Goal: Browse casually

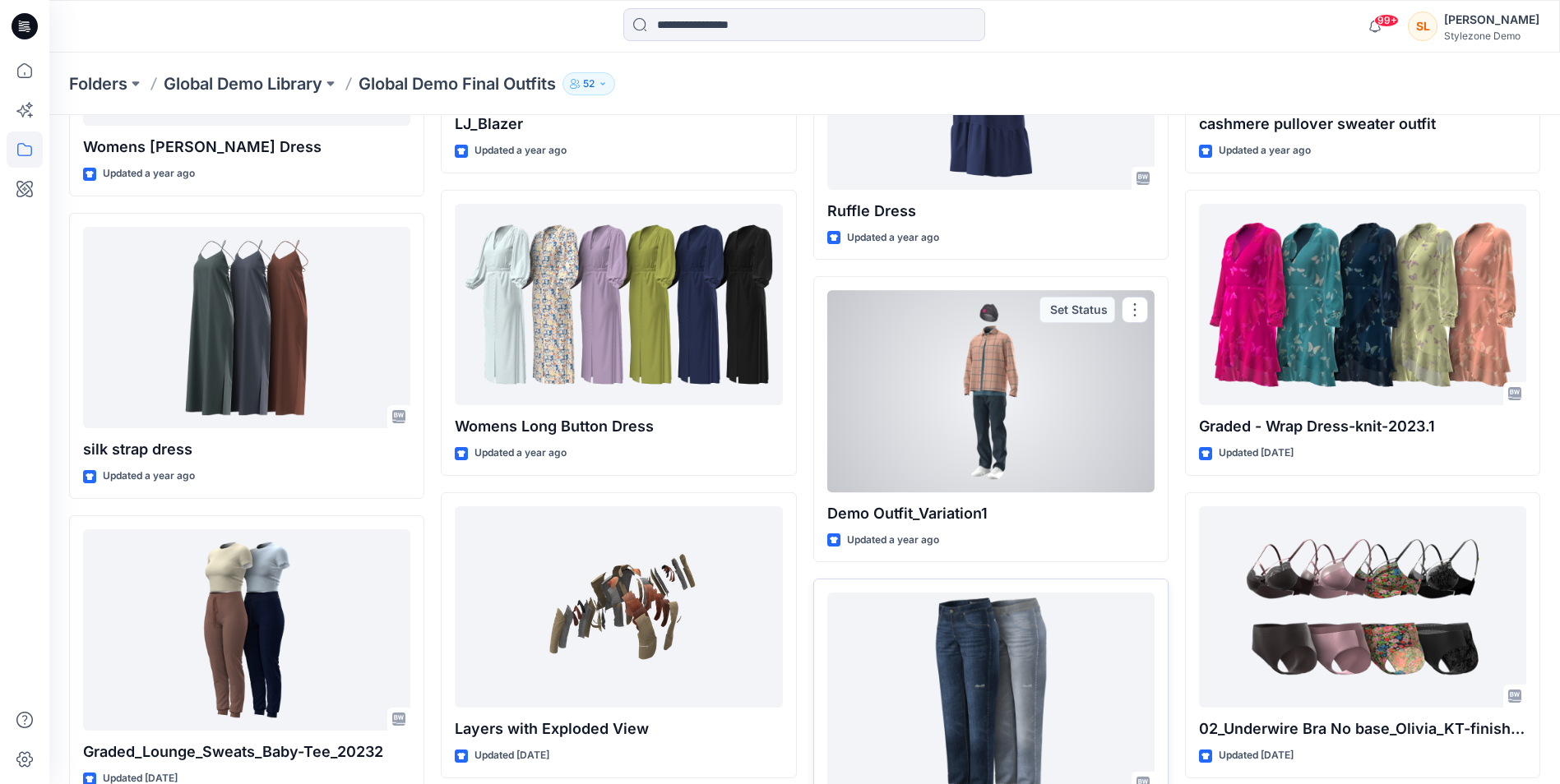
scroll to position [4212, 0]
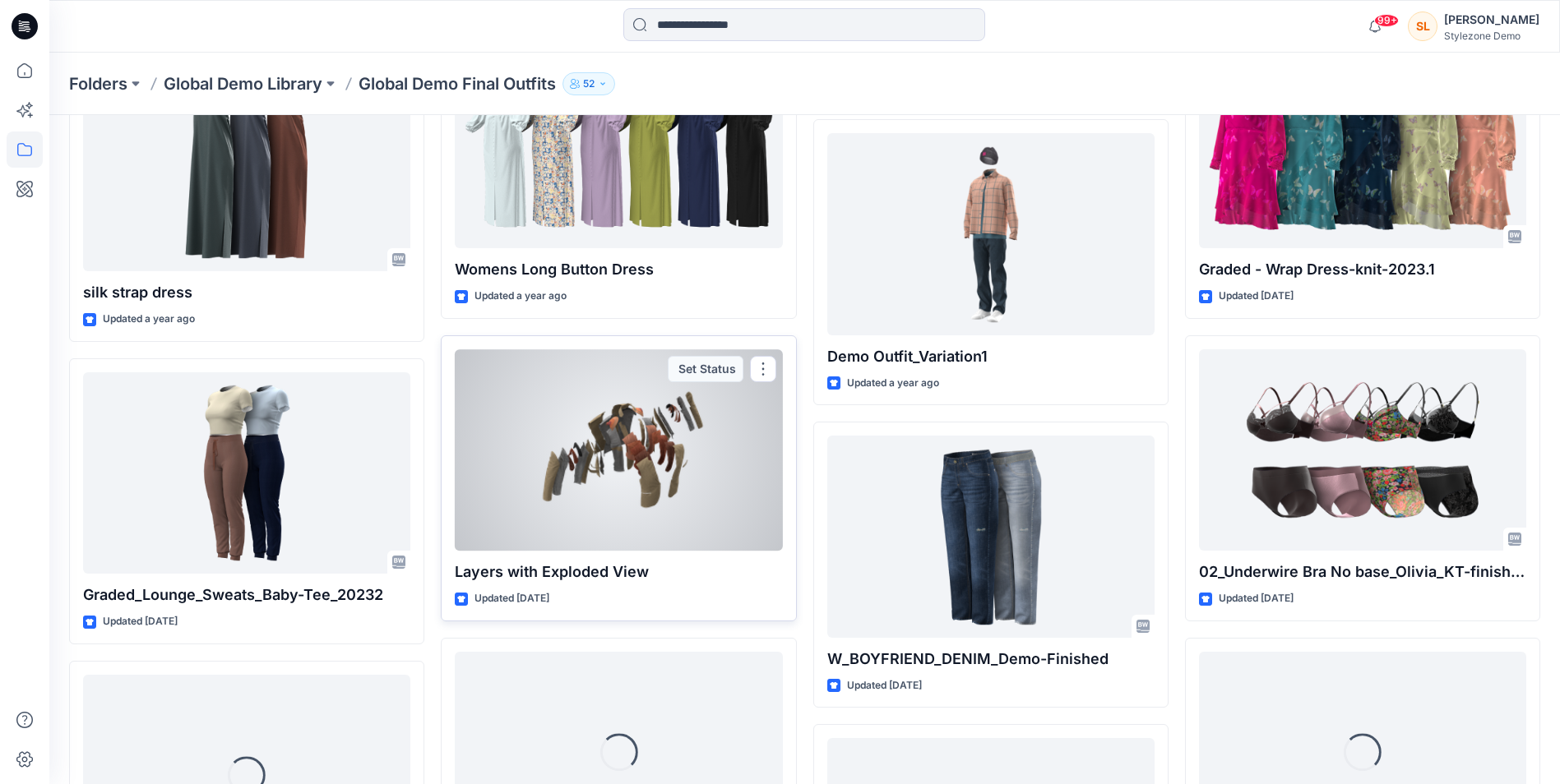
click at [614, 439] on div at bounding box center [618, 450] width 327 height 202
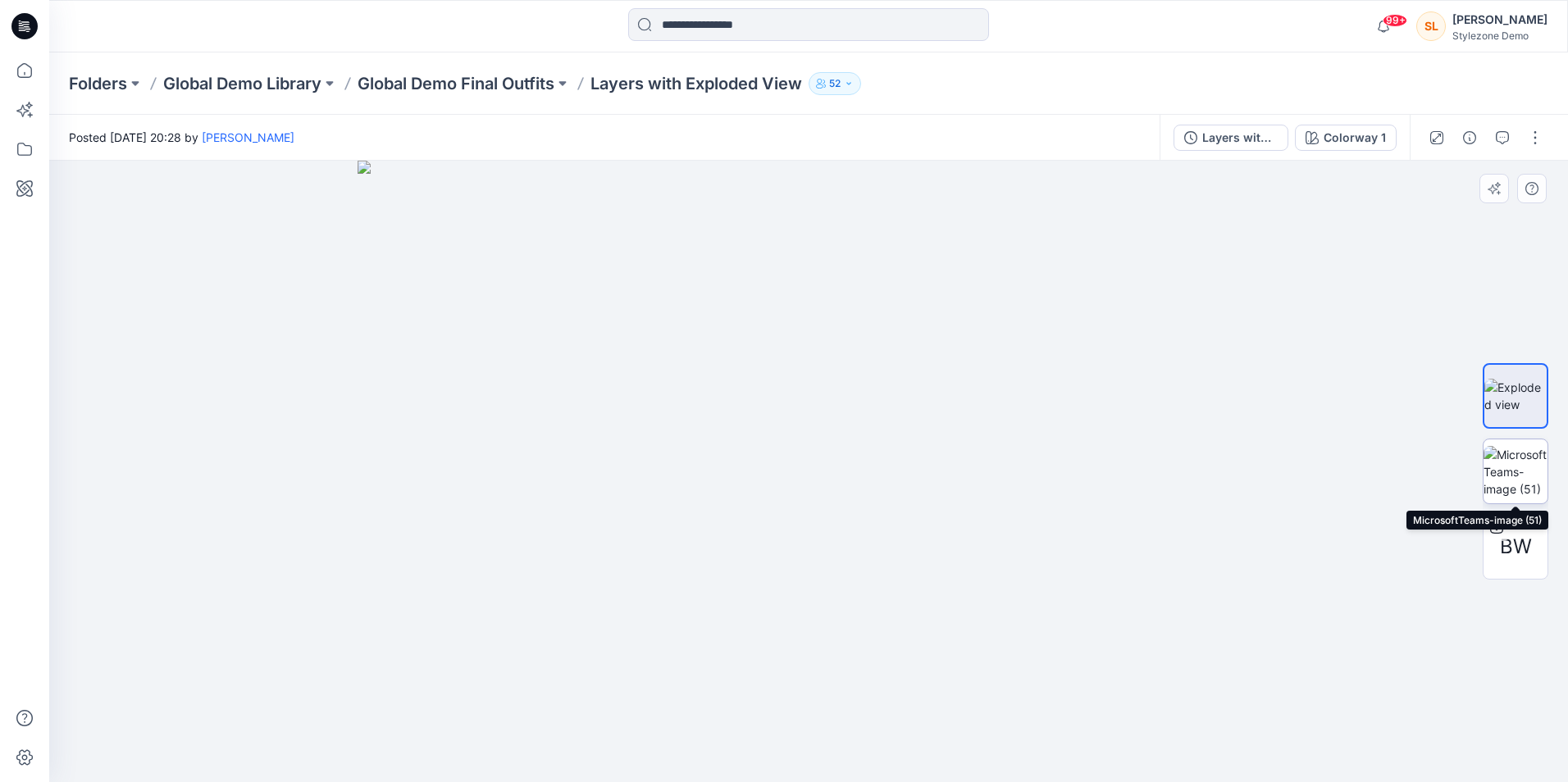
click at [1530, 488] on img at bounding box center [1515, 472] width 64 height 52
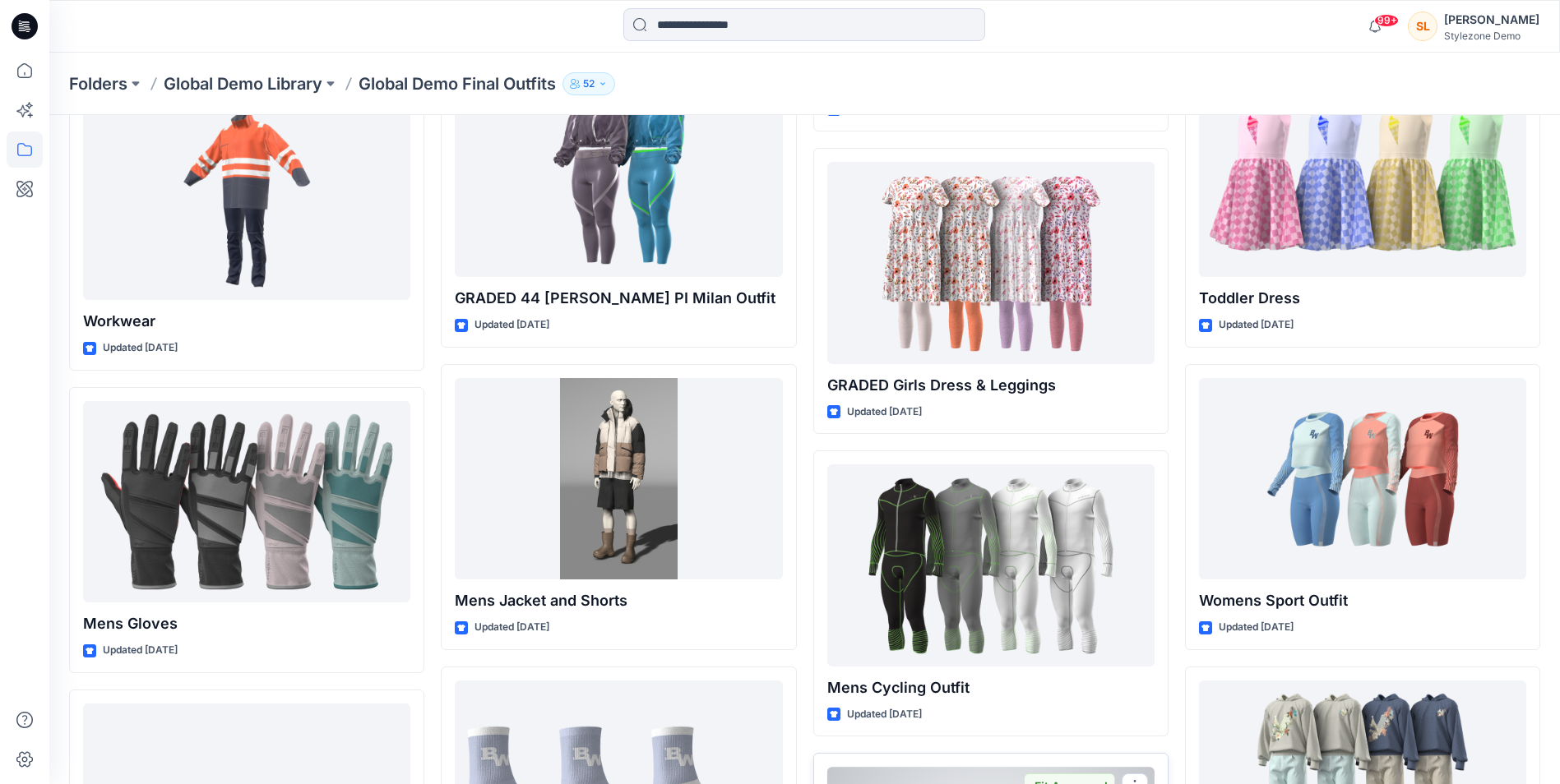
scroll to position [5368, 0]
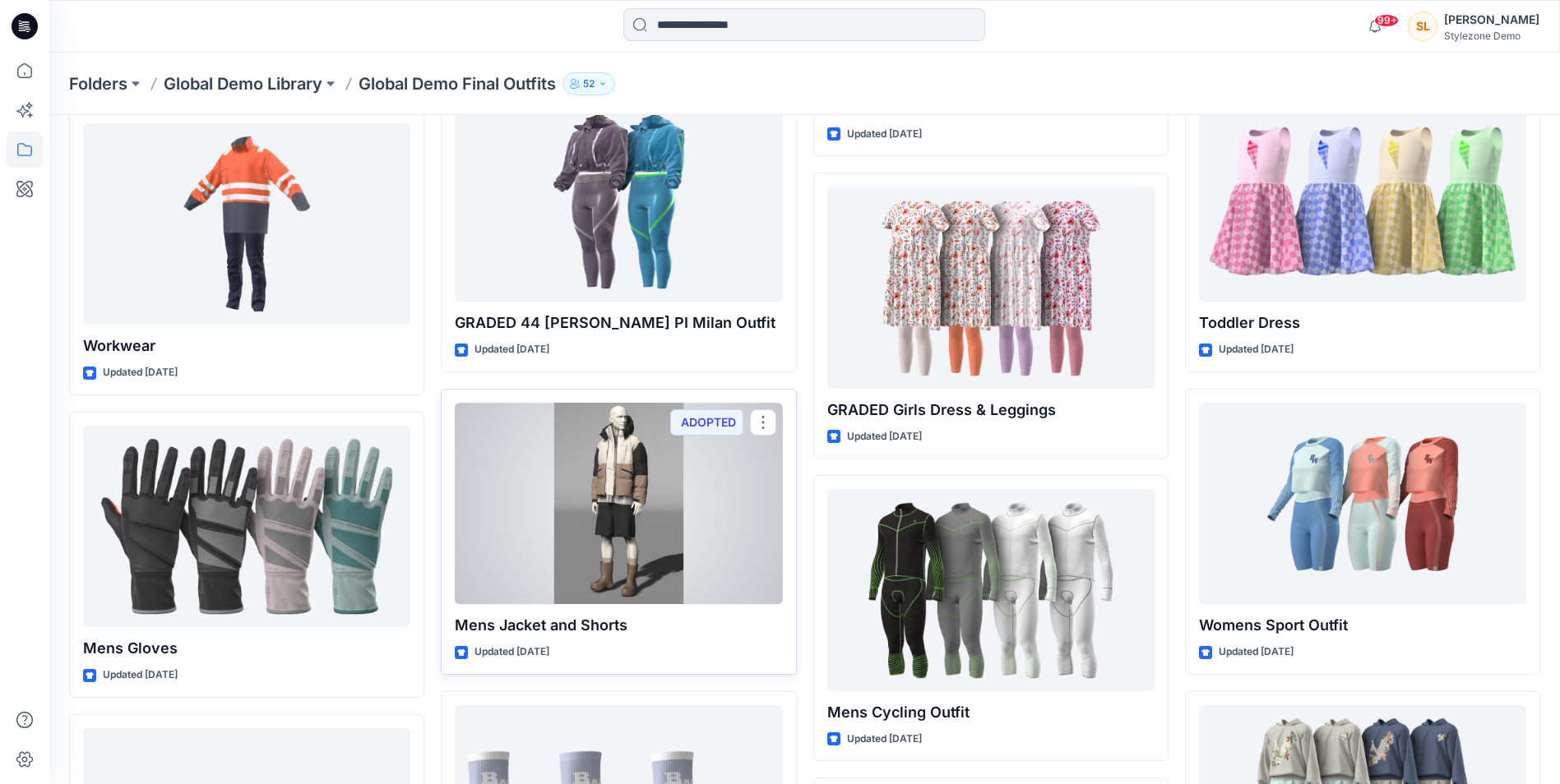
click at [697, 560] on div at bounding box center [618, 504] width 327 height 202
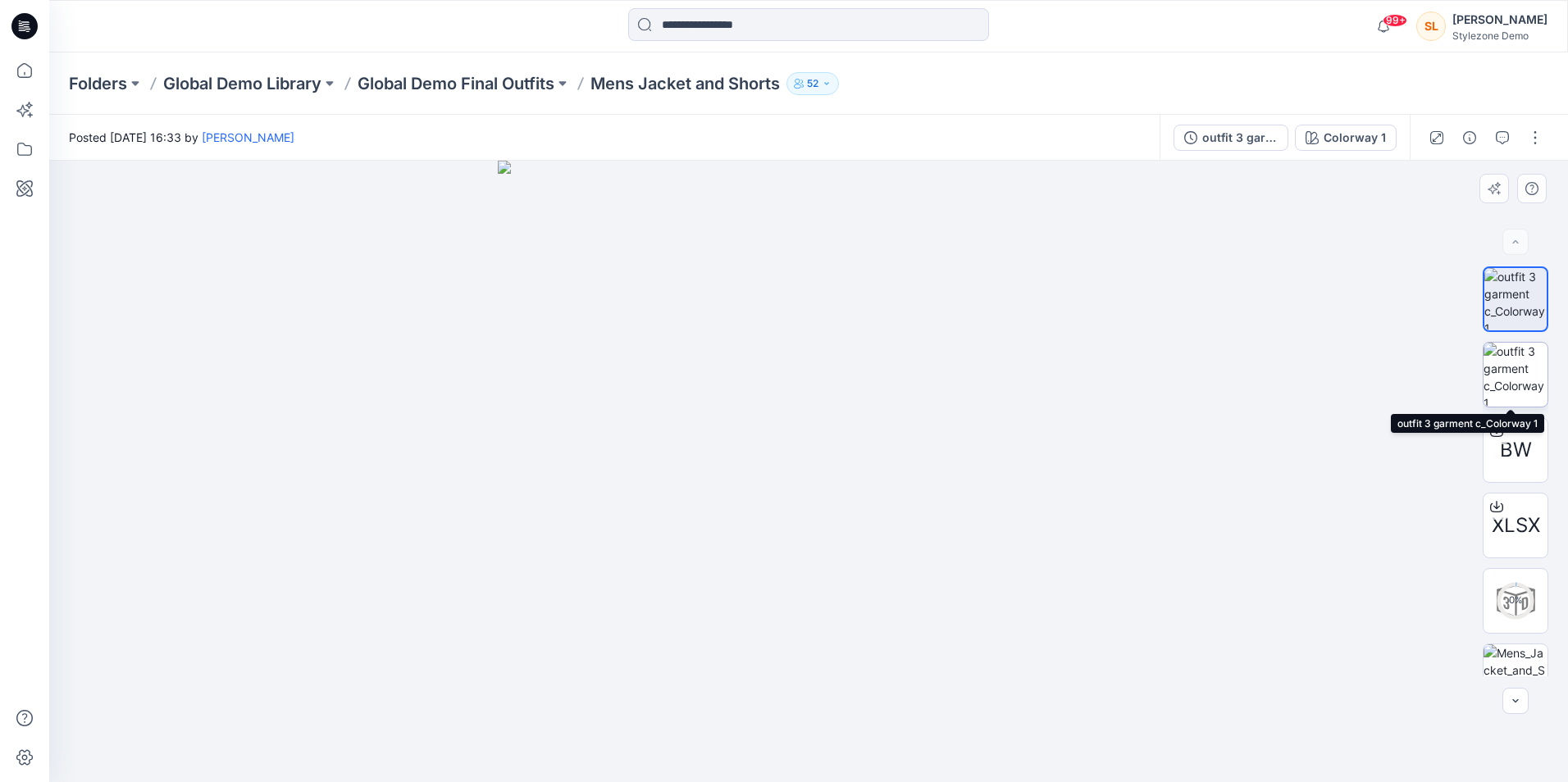
click at [1520, 361] on img at bounding box center [1515, 375] width 64 height 64
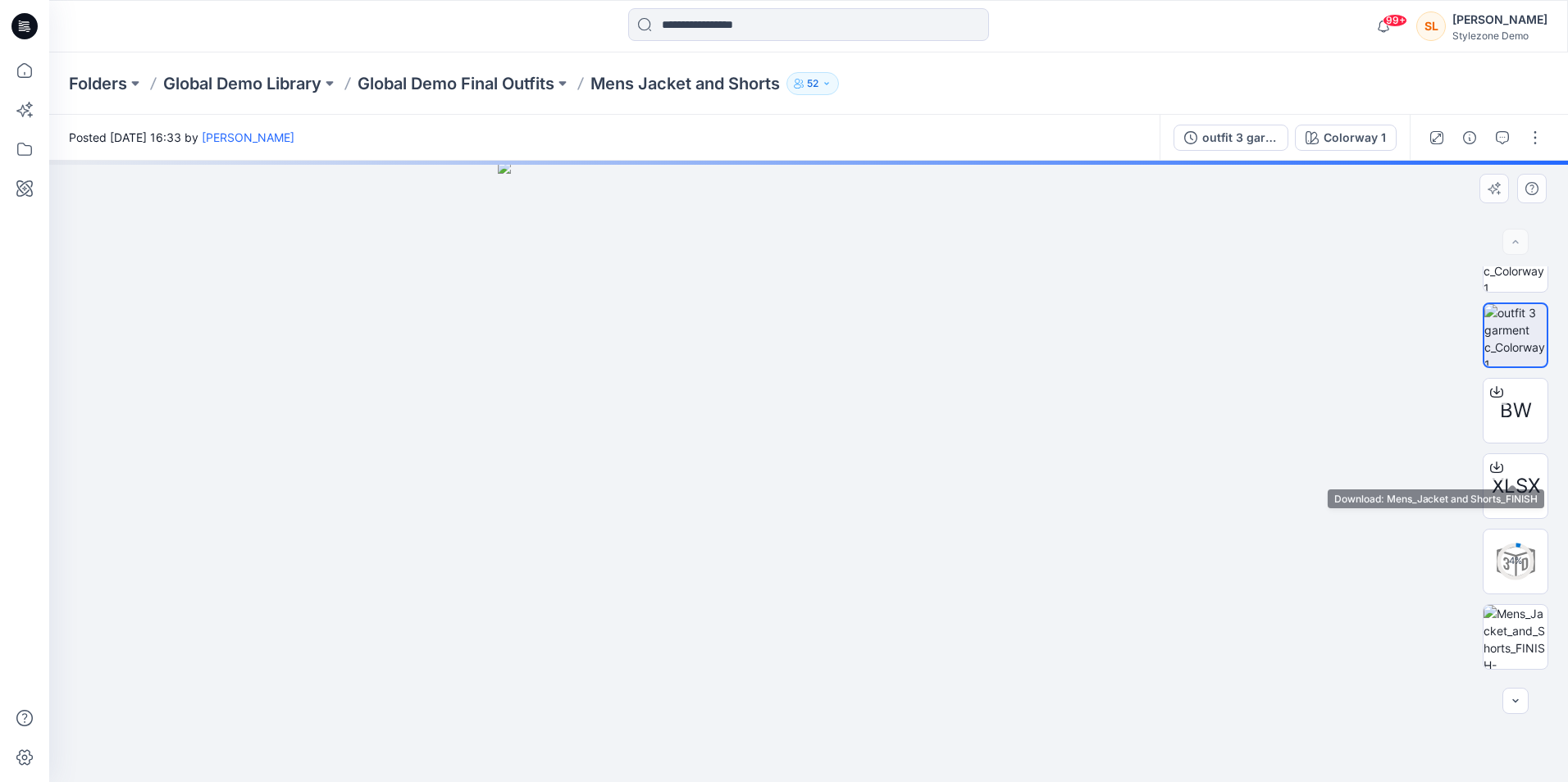
scroll to position [328, 0]
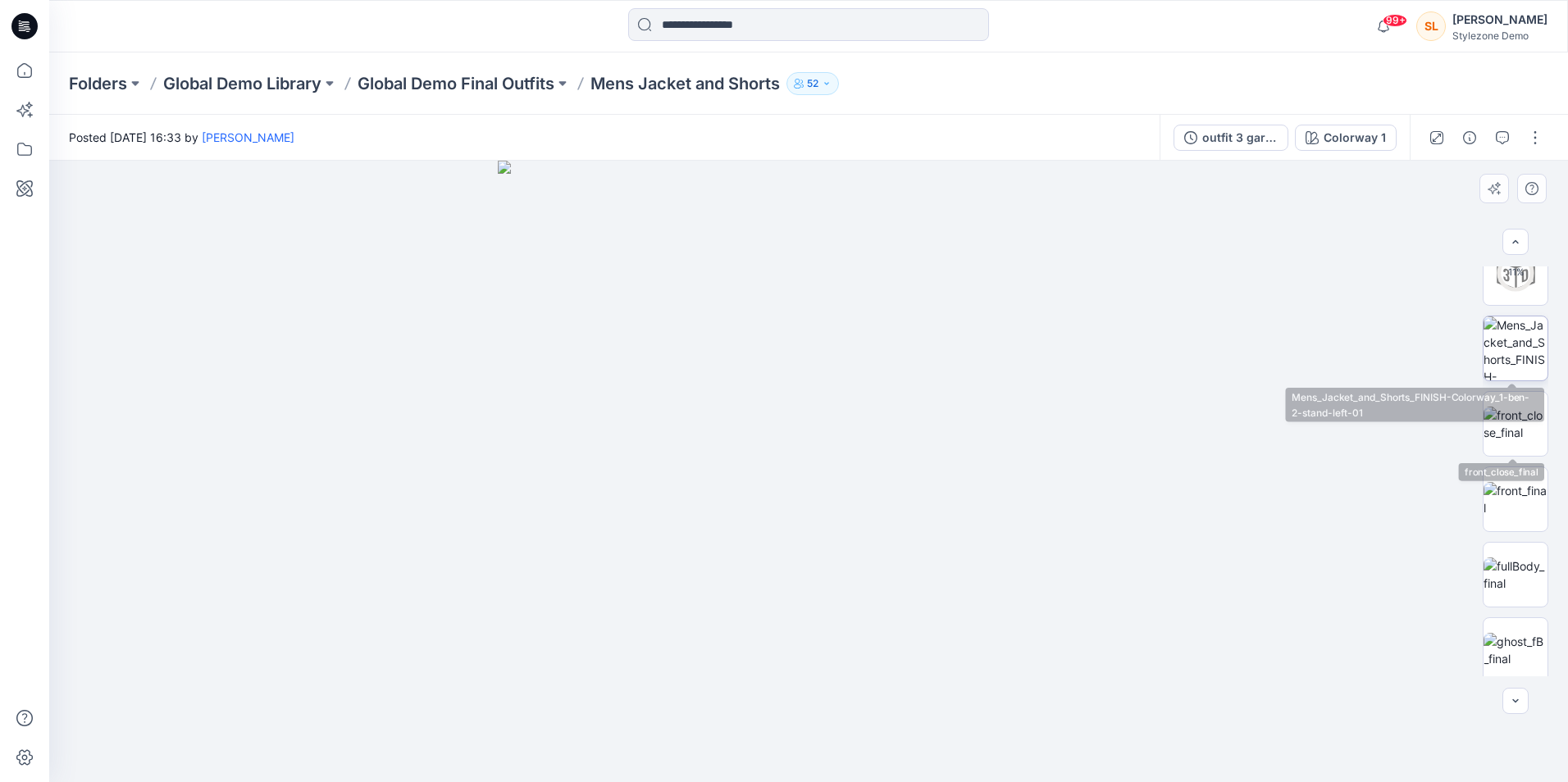
click at [1516, 343] on img at bounding box center [1515, 349] width 64 height 64
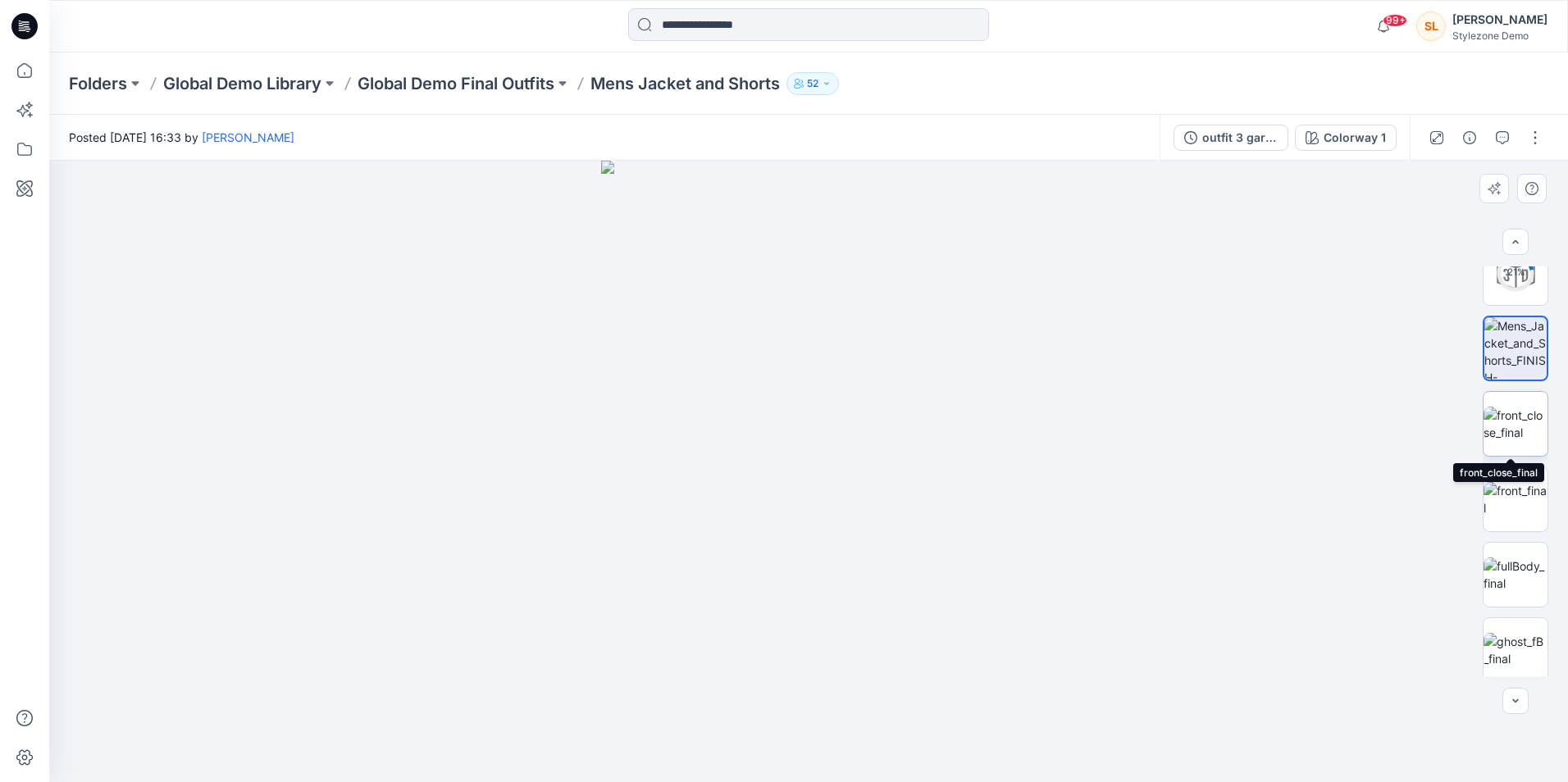
click at [1495, 429] on img at bounding box center [1515, 423] width 64 height 35
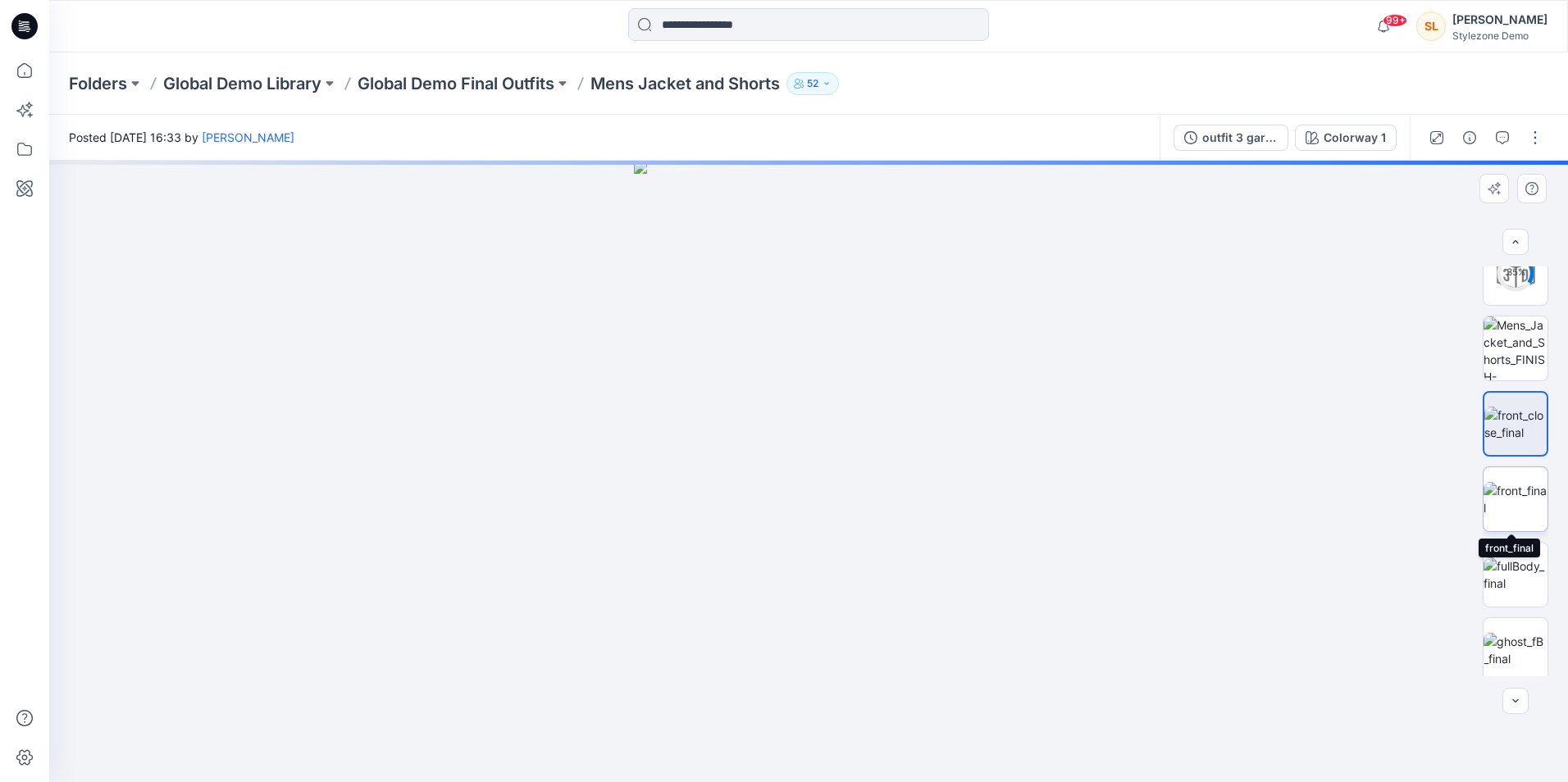
click at [1505, 508] on img at bounding box center [1515, 499] width 64 height 35
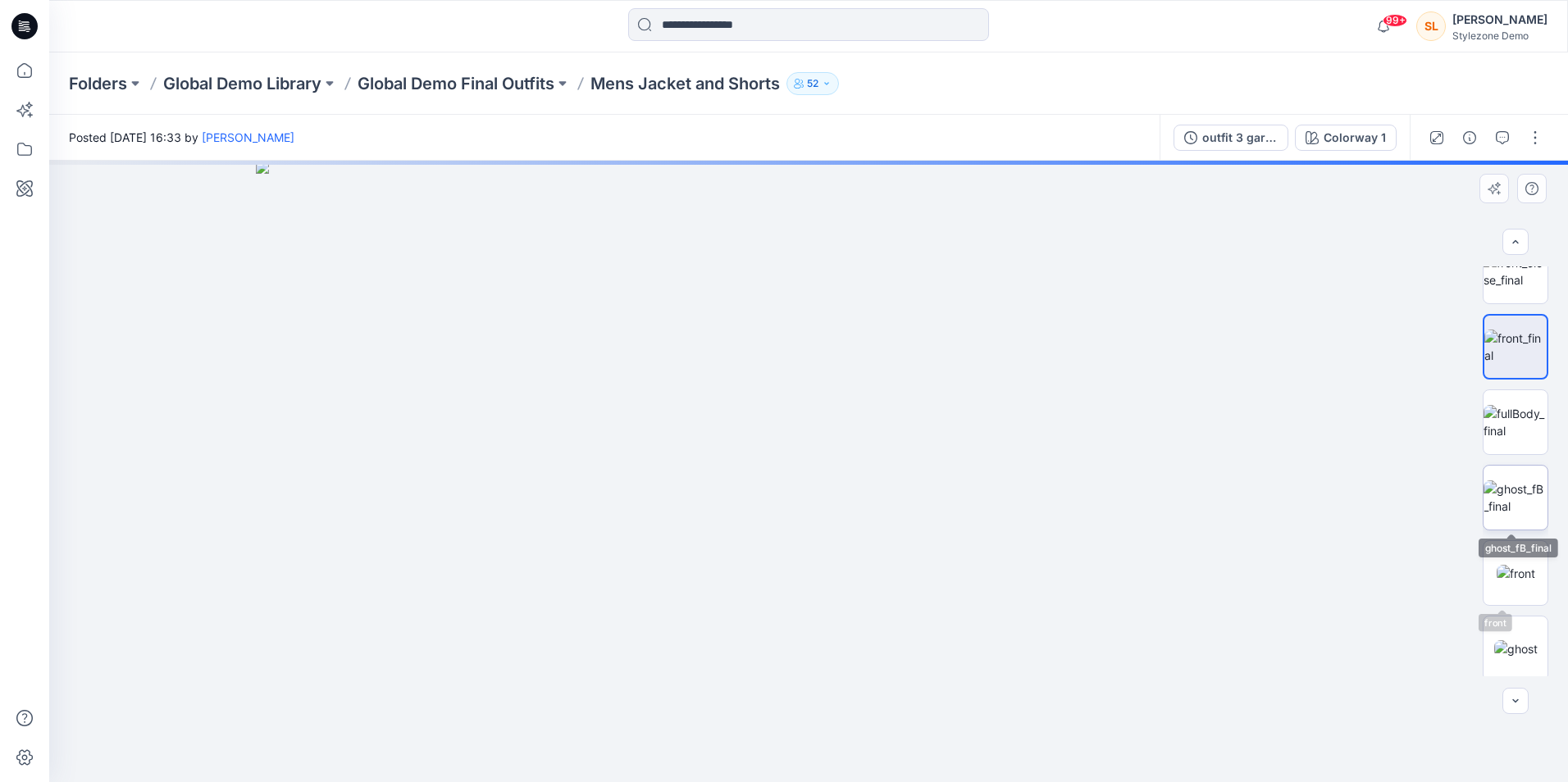
scroll to position [479, 0]
click at [1535, 441] on img at bounding box center [1515, 423] width 64 height 35
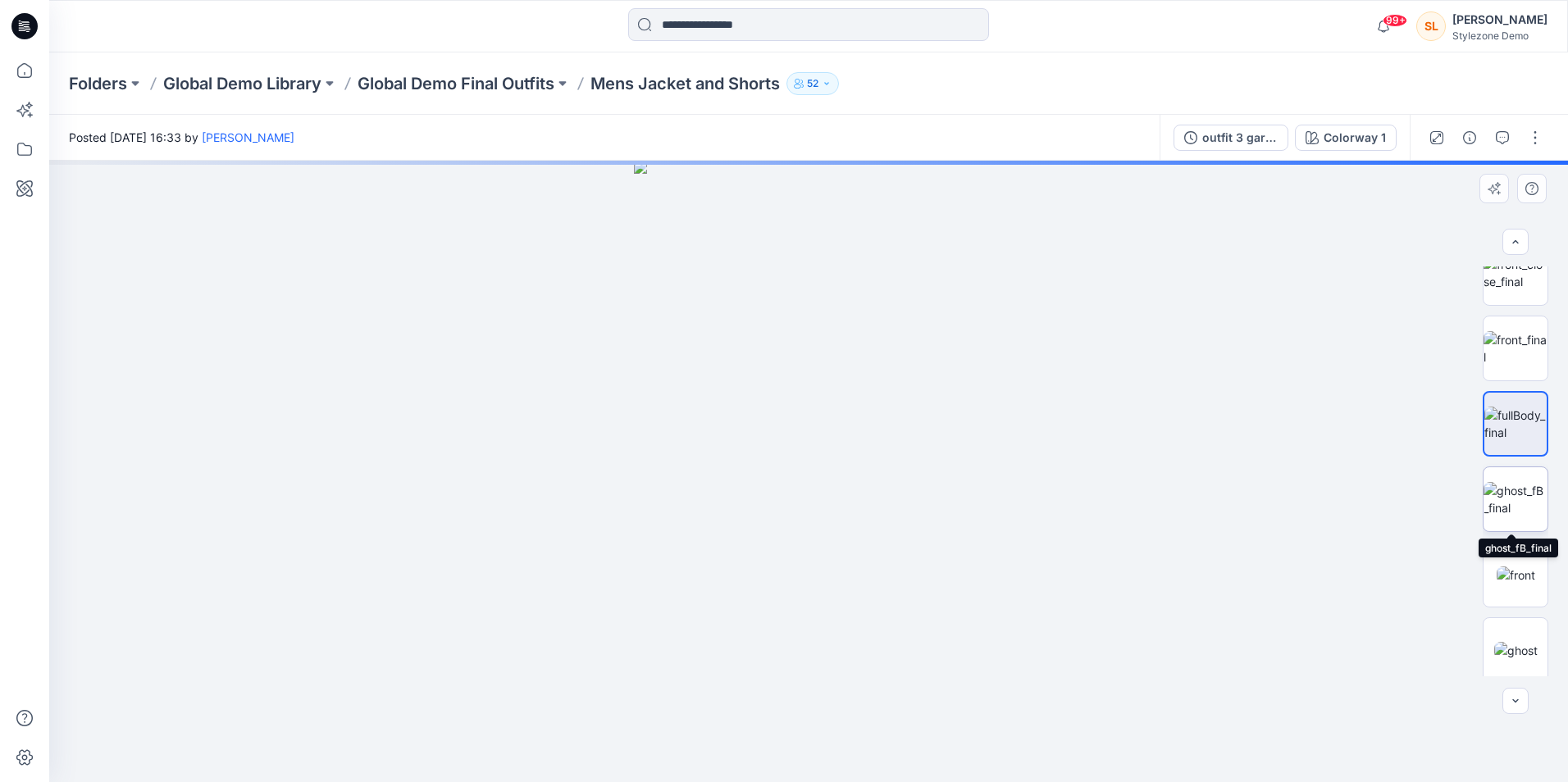
click at [1518, 517] on img at bounding box center [1515, 499] width 64 height 35
click at [1518, 502] on img at bounding box center [1515, 493] width 38 height 17
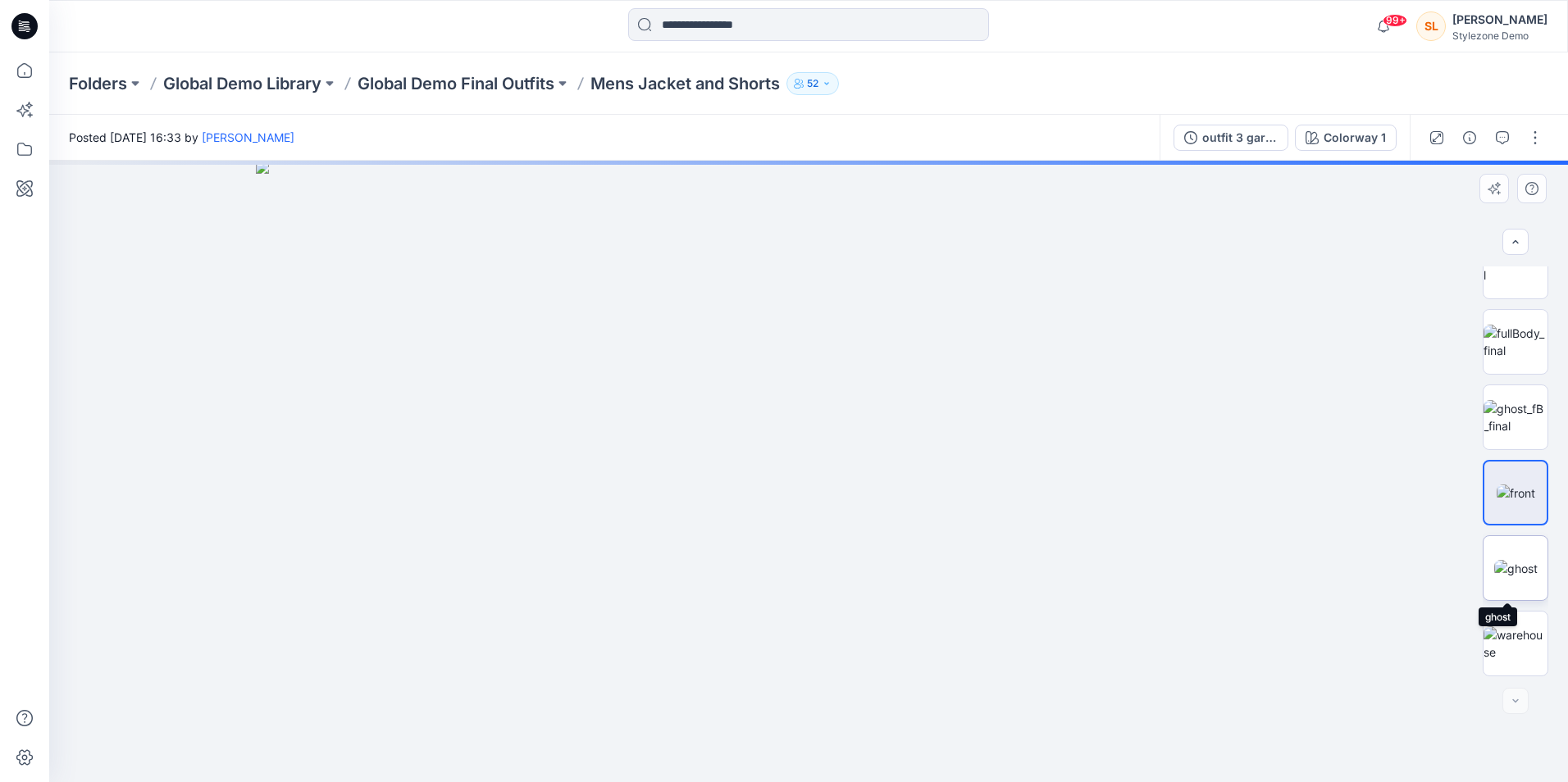
click at [1509, 560] on img at bounding box center [1515, 568] width 44 height 17
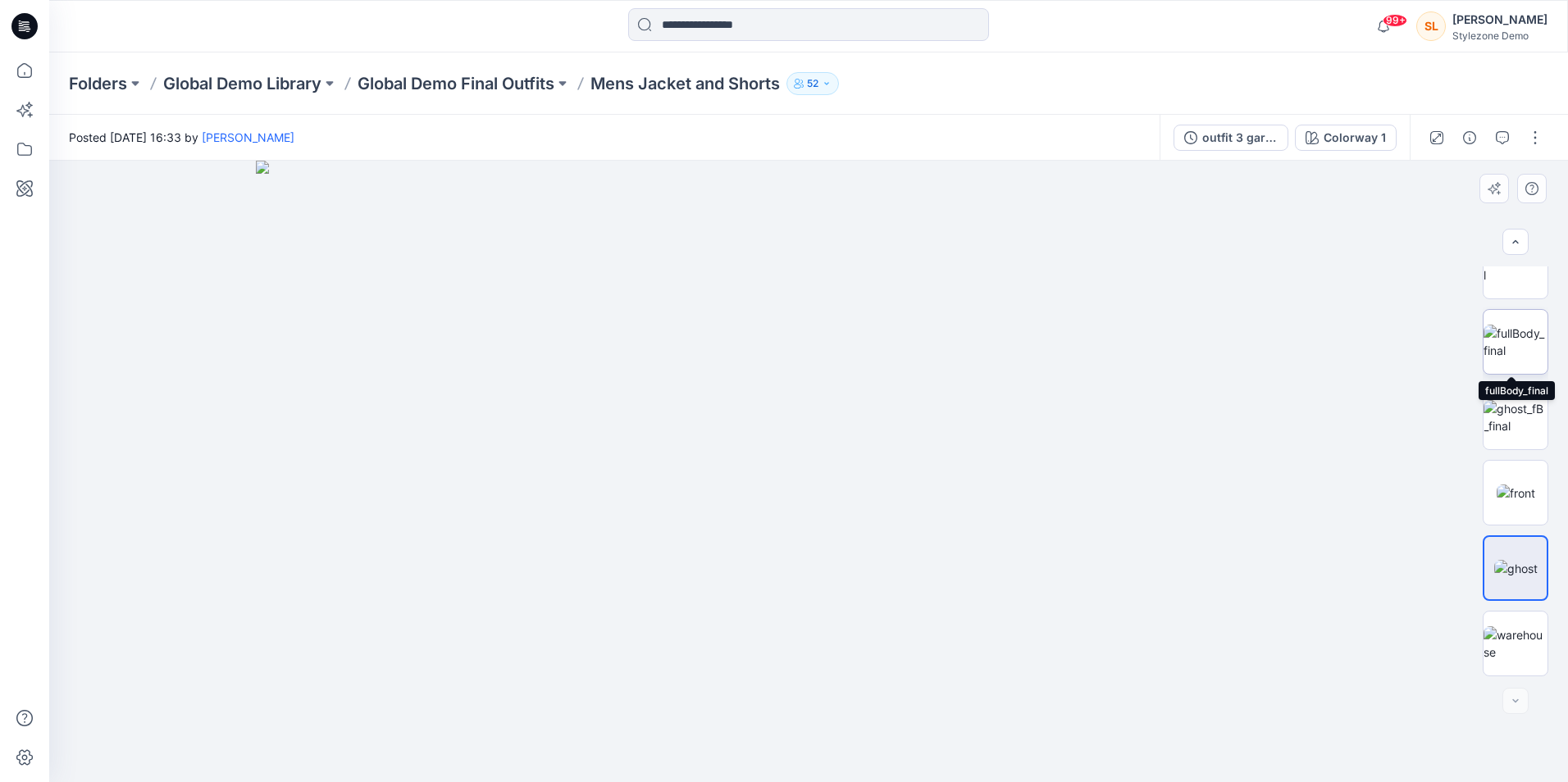
click at [1513, 359] on img at bounding box center [1515, 342] width 64 height 35
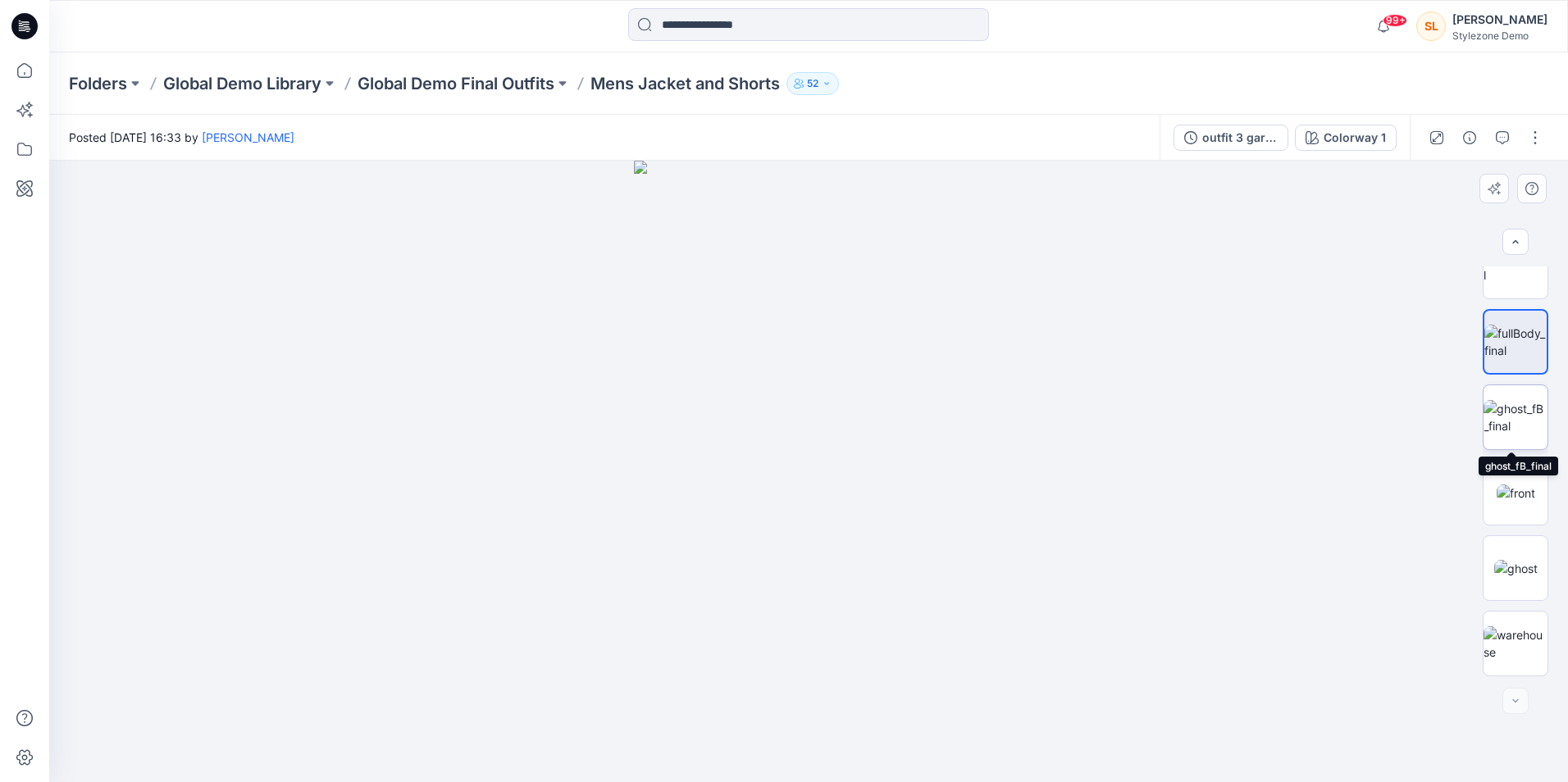
click at [1513, 416] on img at bounding box center [1515, 417] width 64 height 35
click at [1515, 348] on img at bounding box center [1515, 342] width 64 height 35
